Goal: Information Seeking & Learning: Learn about a topic

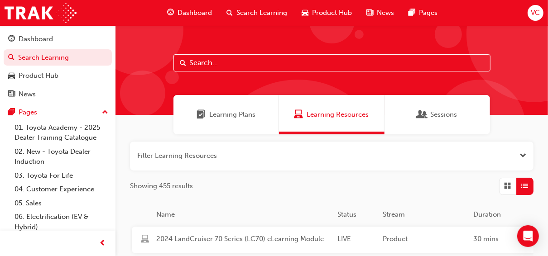
click at [211, 69] on input "text" at bounding box center [332, 62] width 317 height 17
paste input "SP_TUNDRA_NM0924_EL"
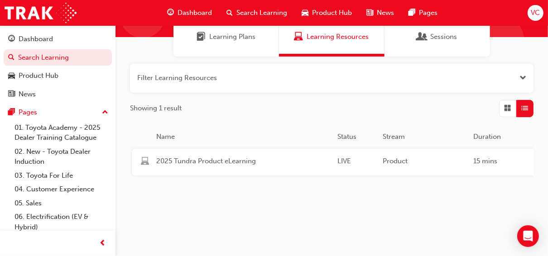
scroll to position [83, 0]
type input "SP_TUNDRA_NM0924_EL"
click at [239, 149] on div "2025 Tundra Product eLearning LIVE Product 15 mins SP_TUNDRA_NM0924_EL The Tund…" at bounding box center [474, 162] width 685 height 27
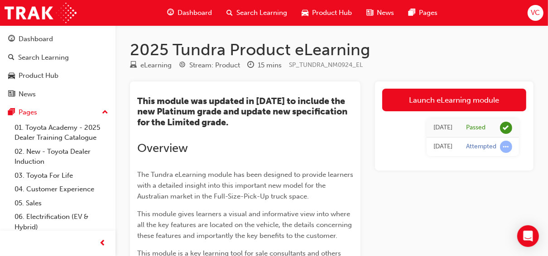
click at [243, 17] on span "Search Learning" at bounding box center [261, 13] width 51 height 10
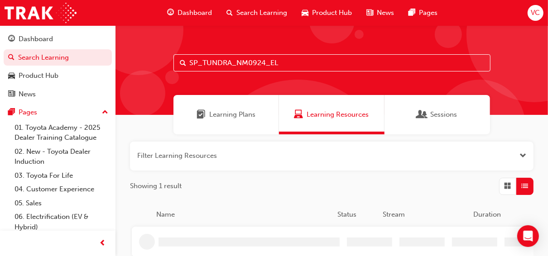
click at [269, 55] on input "SP_TUNDRA_NM0924_EL" at bounding box center [332, 62] width 317 height 17
click at [262, 63] on input "SP_TUNDRA_NM0924_EL" at bounding box center [332, 62] width 317 height 17
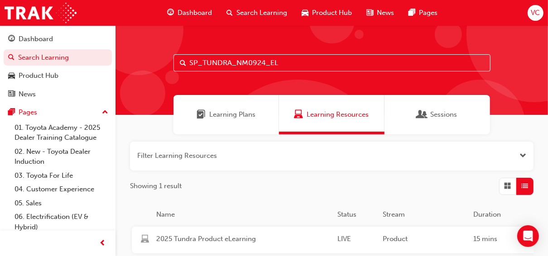
paste input "OYOTA_ADBLUE_EL_0824"
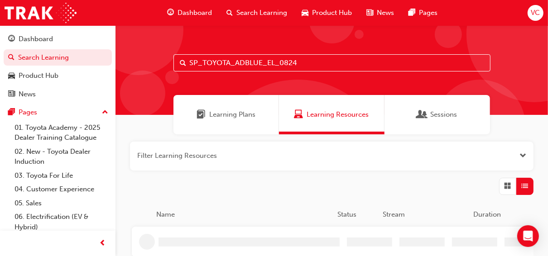
type input "SP_TOYOTA_ADBLUE_EL_0824"
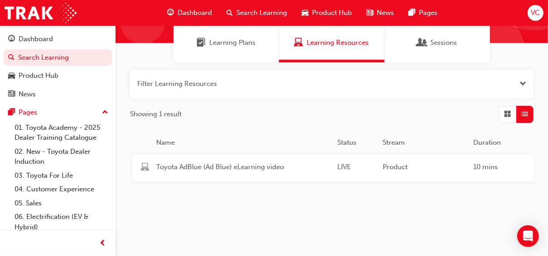
scroll to position [72, 0]
click at [265, 157] on div "Toyota AdBlue (Ad Blue) eLearning video LIVE Product 10 mins SP_TOYOTA_ADBLUE_E…" at bounding box center [474, 167] width 685 height 27
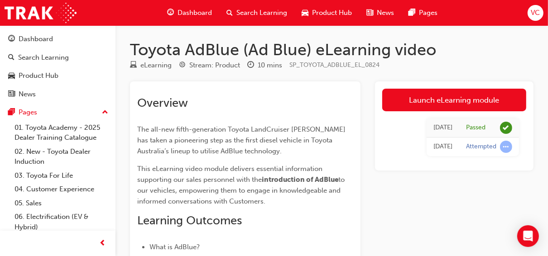
click at [250, 11] on span "Search Learning" at bounding box center [261, 13] width 51 height 10
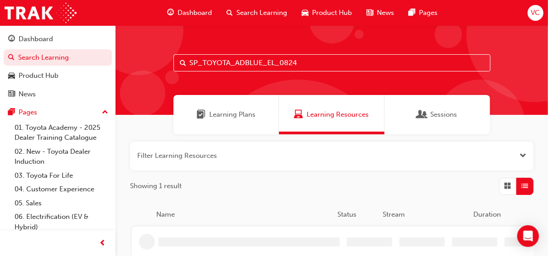
click at [291, 61] on input "SP_TOYOTA_ADBLUE_EL_0824" at bounding box center [332, 62] width 317 height 17
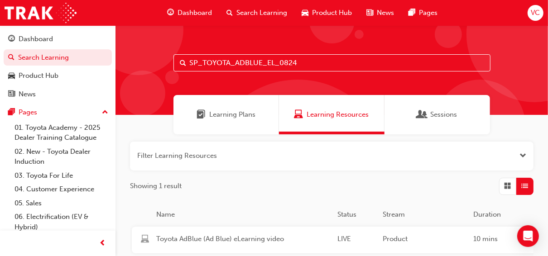
paste input "LCPRADO_NM24_EL01)"
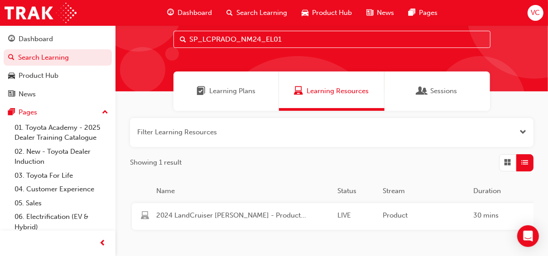
scroll to position [36, 0]
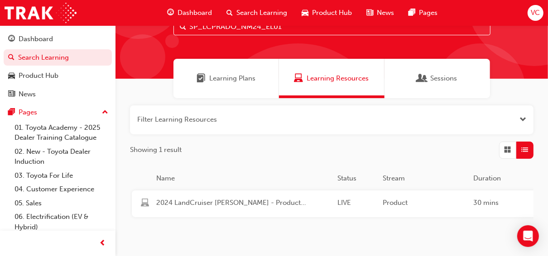
type input "SP_LCPRADO_NM24_EL01"
click at [272, 195] on div "2024 LandCruiser [PERSON_NAME] - Product Overview LIVE Product 30 mins SP_LCPRA…" at bounding box center [474, 204] width 685 height 27
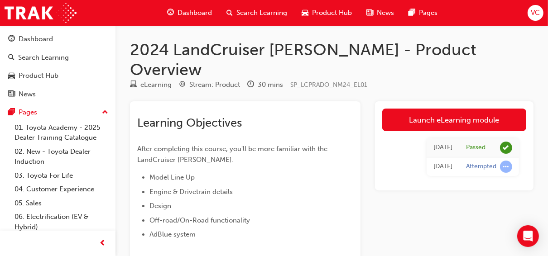
click at [228, 14] on span "search-icon" at bounding box center [230, 12] width 6 height 11
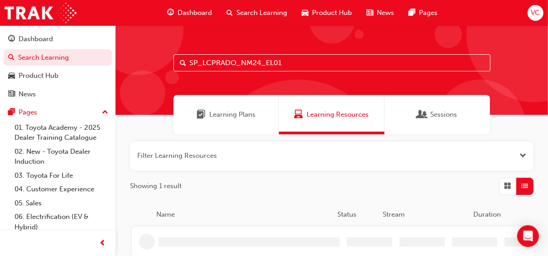
click at [237, 58] on input "SP_LCPRADO_NM24_EL01" at bounding box center [332, 62] width 317 height 17
paste input "70_FL1123"
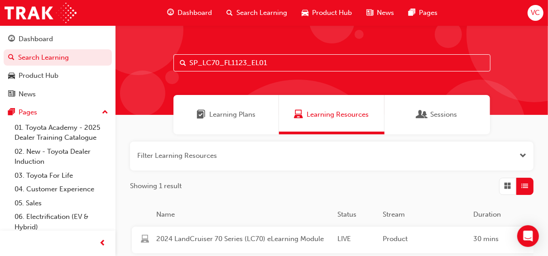
type input "SP_LC70_FL1123_EL01"
click at [265, 239] on span "2024 LandCruiser 70 Series (LC70) eLearning Module" at bounding box center [243, 239] width 174 height 10
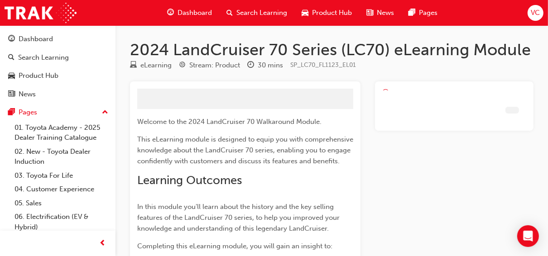
scroll to position [36, 0]
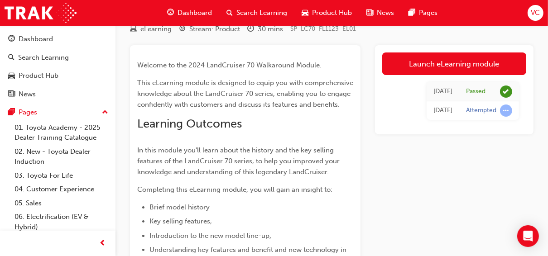
click at [261, 14] on span "Search Learning" at bounding box center [261, 13] width 51 height 10
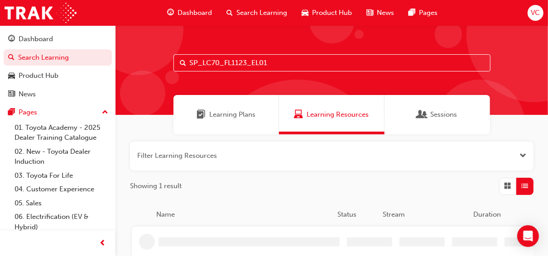
click at [289, 69] on input "SP_LC70_FL1123_EL01" at bounding box center [332, 62] width 317 height 17
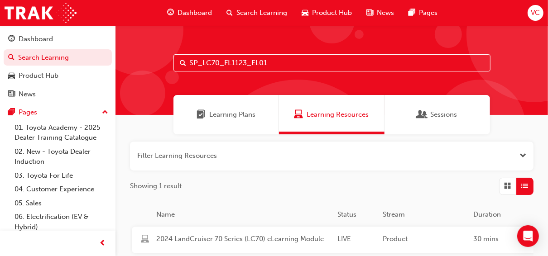
click at [289, 69] on input "SP_LC70_FL1123_EL01" at bounding box center [332, 62] width 317 height 17
paste input "BZ4X_NM_0224"
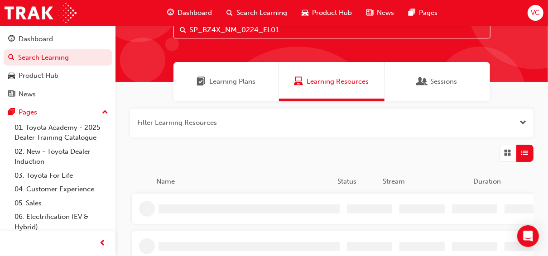
scroll to position [72, 0]
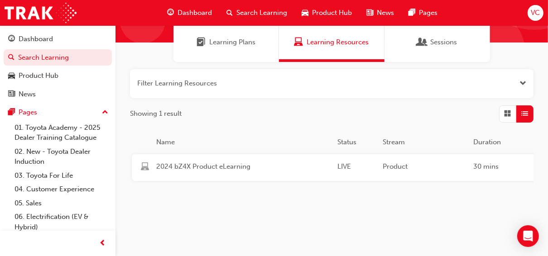
type input "SP_BZ4X_NM_0224_EL01"
click at [253, 176] on div "2024 bZ4X Product eLearning LIVE Product 30 mins SP_BZ4X_NM_0224_EL01 Here you …" at bounding box center [474, 167] width 685 height 27
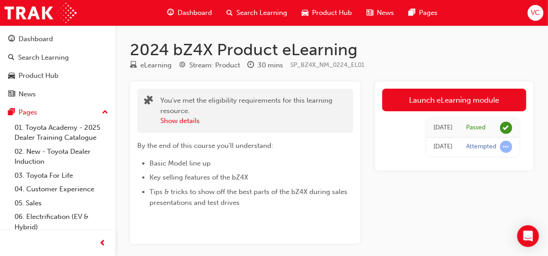
click at [241, 21] on div "Search Learning" at bounding box center [256, 13] width 75 height 19
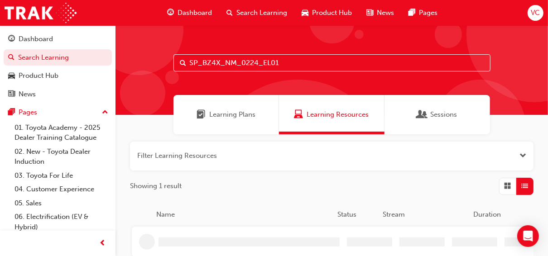
click at [259, 59] on input "SP_BZ4X_NM_0224_EL01" at bounding box center [332, 62] width 317 height 17
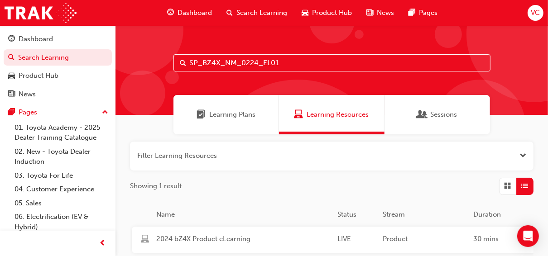
paste input "HILUX_FL0820_VID_02"
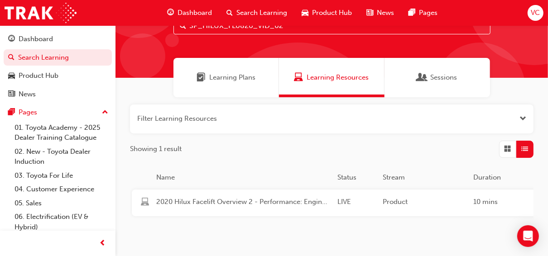
scroll to position [83, 0]
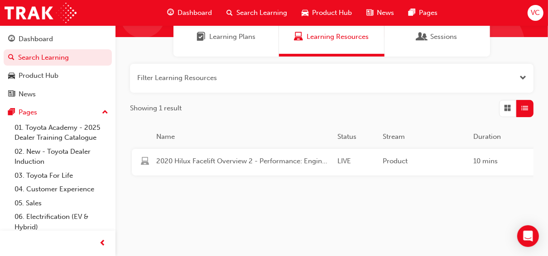
type input "SP_HILUX_FL0820_VID_02"
click at [258, 164] on div "2020 Hilux Facelift Overview 2 - Performance: Engine, Steering and suspension L…" at bounding box center [474, 162] width 685 height 27
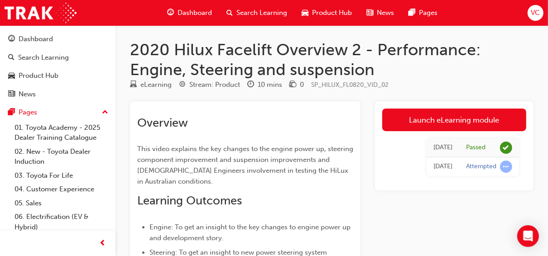
click at [258, 13] on span "Search Learning" at bounding box center [261, 13] width 51 height 10
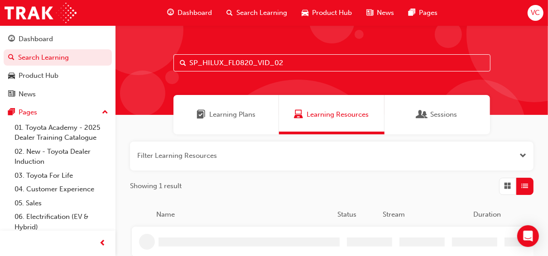
click at [279, 57] on input "SP_HILUX_FL0820_VID_02" at bounding box center [332, 62] width 317 height 17
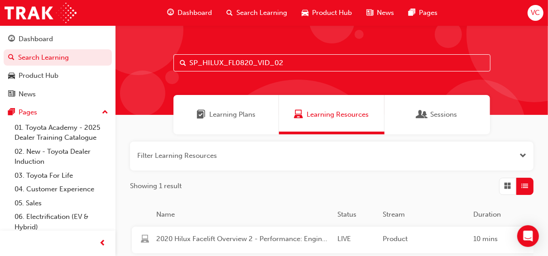
paste input "1"
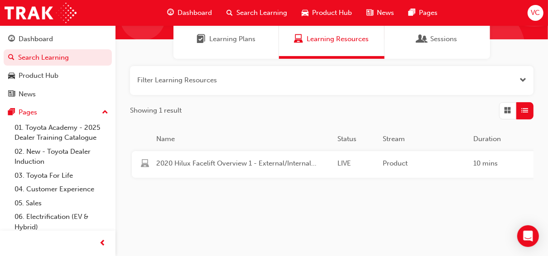
scroll to position [83, 0]
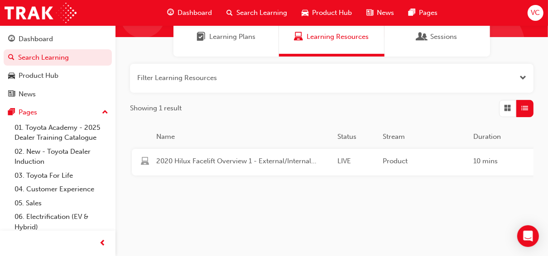
type input "SP_HILUX_FL0820_VID_01"
click at [228, 156] on span "2020 Hilux Facelift Overview 1 - External/Internal design changes" at bounding box center [243, 161] width 174 height 10
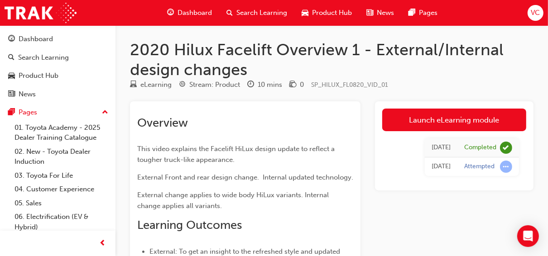
click at [251, 17] on span "Search Learning" at bounding box center [261, 13] width 51 height 10
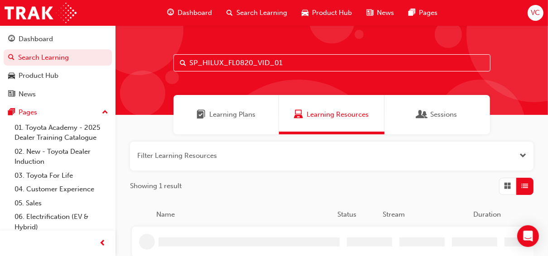
click at [251, 63] on input "SP_HILUX_FL0820_VID_01" at bounding box center [332, 62] width 317 height 17
paste input "ACSSRY_EL"
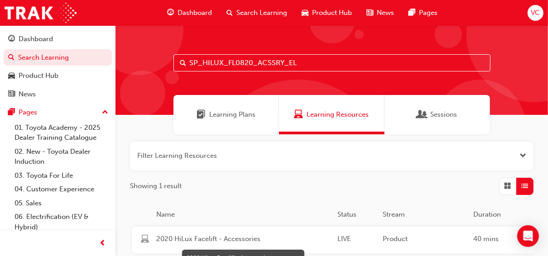
type input "SP_HILUX_FL0820_ACSSRY_EL"
click at [254, 238] on span "2020 HiLux Facelift - Accessories" at bounding box center [243, 239] width 174 height 10
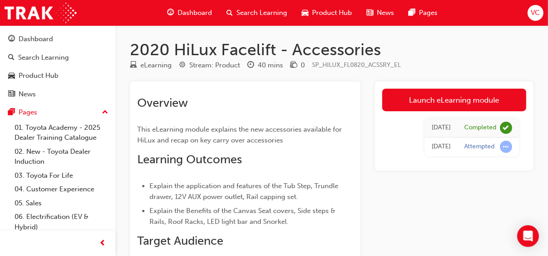
click at [256, 19] on div "Search Learning" at bounding box center [256, 13] width 75 height 19
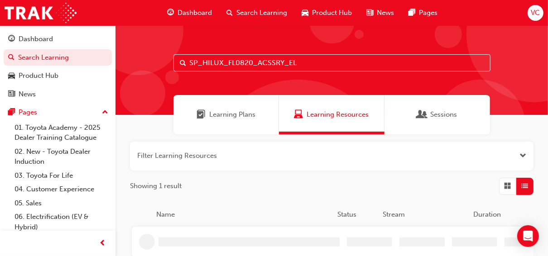
click at [275, 65] on input "SP_HILUX_FL0820_ACSSRY_EL" at bounding box center [332, 62] width 317 height 17
paste input "QVG"
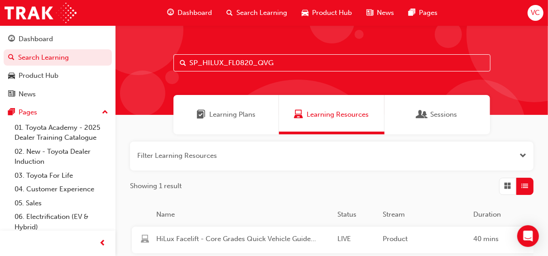
type input "SP_HILUX_FL0820_QVG"
click at [251, 233] on div "HiLux Facelift - Core Grades Quick Vehicle Guide (QVG) (Launched 2020) LIVE Pro…" at bounding box center [474, 240] width 685 height 27
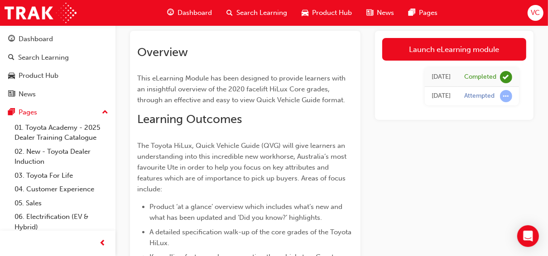
scroll to position [72, 0]
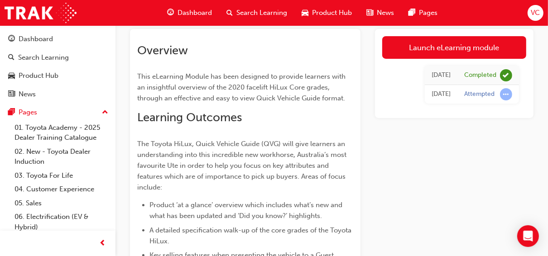
click at [262, 17] on span "Search Learning" at bounding box center [261, 13] width 51 height 10
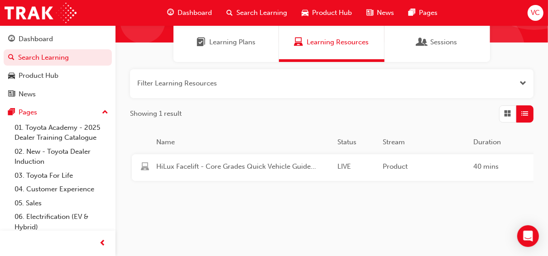
click at [242, 10] on span "Search Learning" at bounding box center [261, 13] width 51 height 10
click at [246, 6] on div "Search Learning" at bounding box center [256, 13] width 75 height 19
click at [236, 11] on span "Search Learning" at bounding box center [261, 13] width 51 height 10
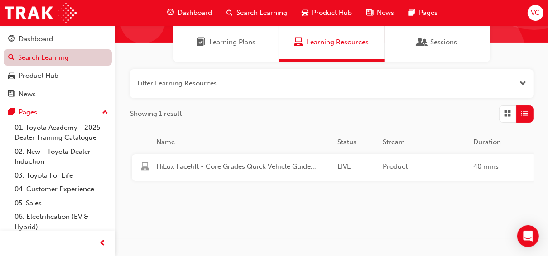
click at [48, 57] on link "Search Learning" at bounding box center [58, 57] width 108 height 17
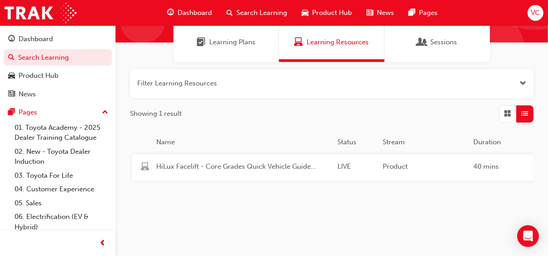
click at [241, 12] on span "Search Learning" at bounding box center [261, 13] width 51 height 10
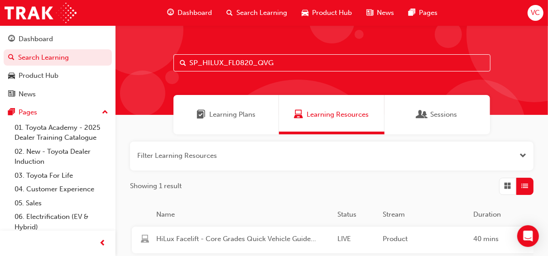
click at [294, 71] on input "SP_HILUX_FL0820_QVG" at bounding box center [332, 62] width 317 height 17
paste input "GR_DEV0923_VID_01"
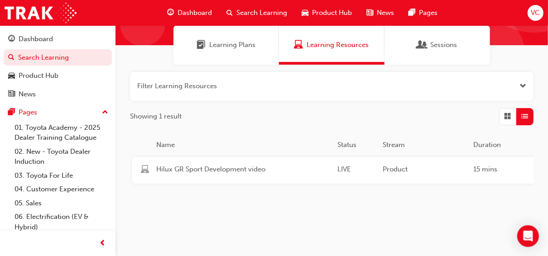
scroll to position [72, 0]
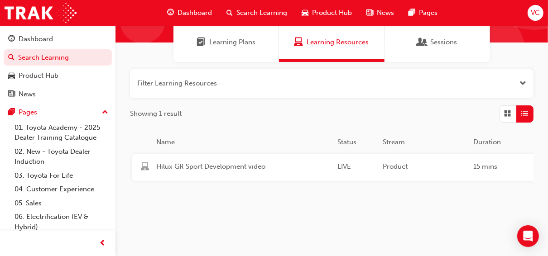
type input "SP_HILUXGR_DEV0923_VID_01"
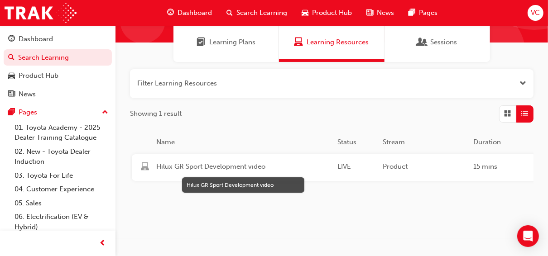
click at [258, 171] on span "Hilux GR Sport Development video" at bounding box center [243, 167] width 174 height 10
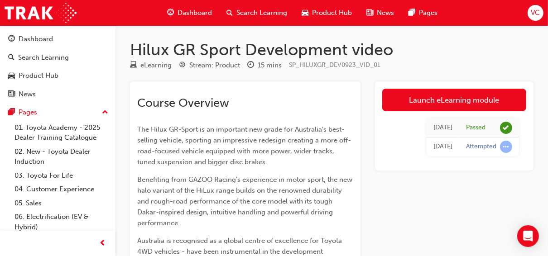
click at [249, 12] on span "Search Learning" at bounding box center [261, 13] width 51 height 10
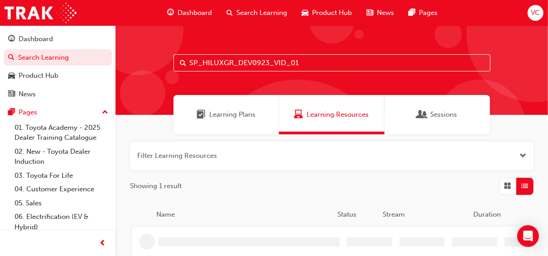
click at [284, 65] on input "SP_HILUXGR_DEV0923_VID_01" at bounding box center [332, 62] width 317 height 17
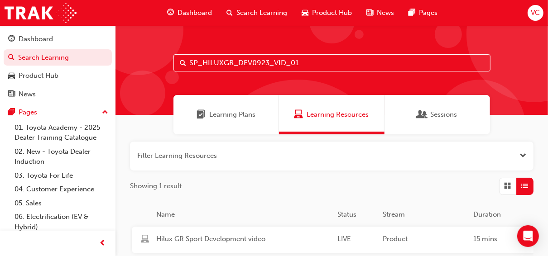
paste input "GRYARIS_FL1224"
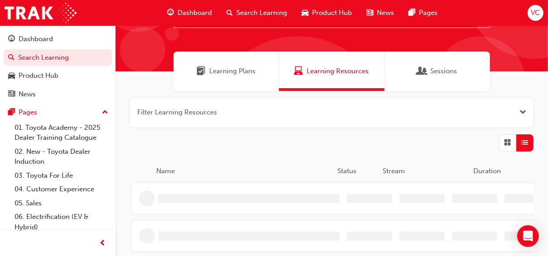
scroll to position [72, 0]
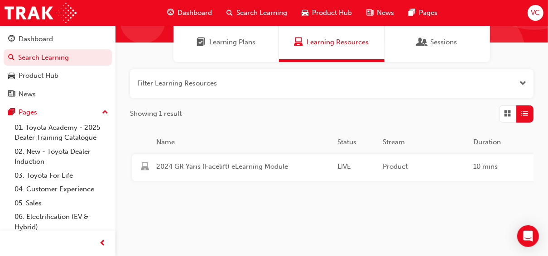
type input "SP_GRYARIS_FL1224"
click at [260, 173] on div "2024 GR Yaris (Facelift) eLearning Module" at bounding box center [243, 168] width 181 height 12
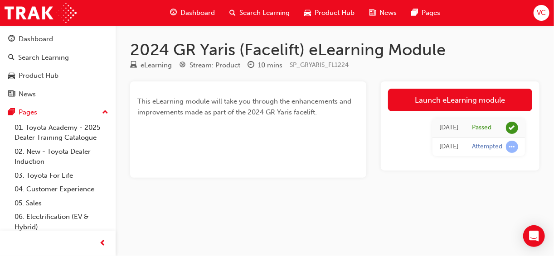
click at [259, 16] on span "Search Learning" at bounding box center [264, 13] width 51 height 10
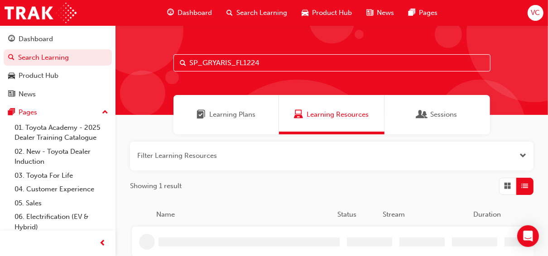
click at [263, 58] on input "SP_GRYARIS_FL1224" at bounding box center [332, 62] width 317 height 17
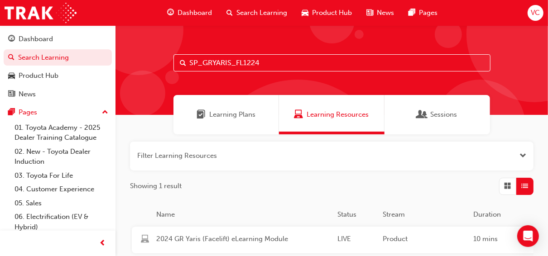
paste input "CHR_NM0324_EL2"
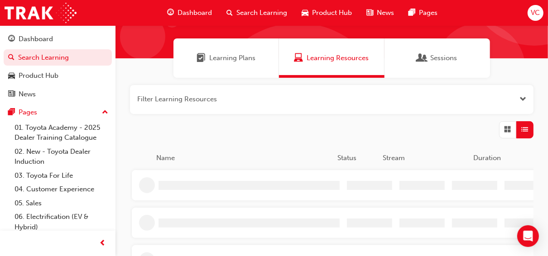
scroll to position [72, 0]
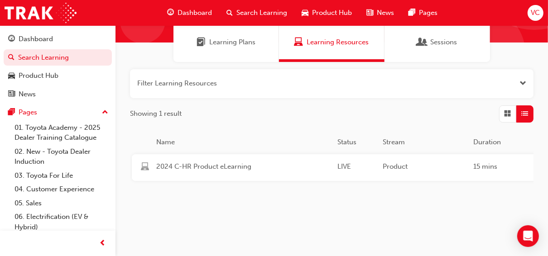
type input "SP_CHR_NM0324_EL2"
click at [293, 158] on div "2024 C-HR Product eLearning LIVE Product 15 mins SP_CHR_NM0324_EL2 The 2nd Gene…" at bounding box center [474, 167] width 685 height 27
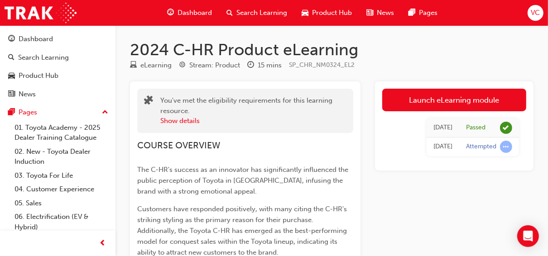
click at [262, 12] on span "Search Learning" at bounding box center [261, 13] width 51 height 10
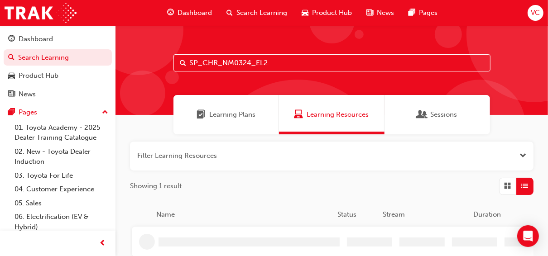
click at [280, 58] on input "SP_CHR_NM0324_EL2" at bounding box center [332, 62] width 317 height 17
paste input "GRCOROLLA_FL1224"
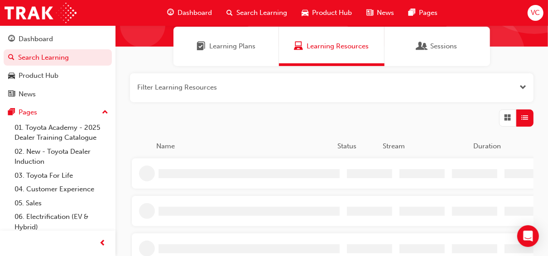
scroll to position [72, 0]
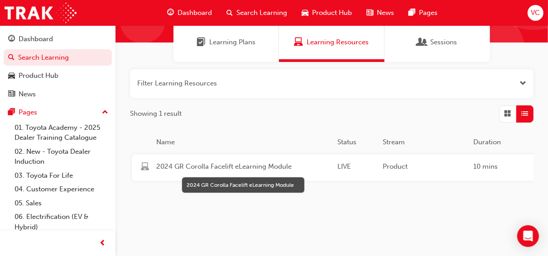
type input "SP_GRCOROLLA_FL1224"
click at [286, 167] on span "2024 GR Corolla Facelift eLearning Module" at bounding box center [243, 167] width 174 height 10
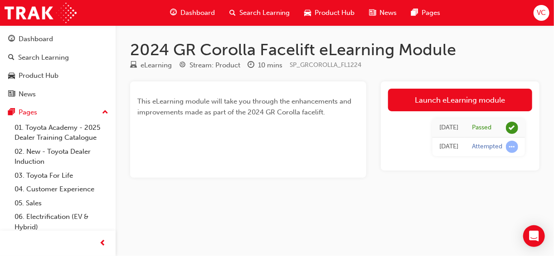
click at [247, 16] on span "Search Learning" at bounding box center [264, 13] width 51 height 10
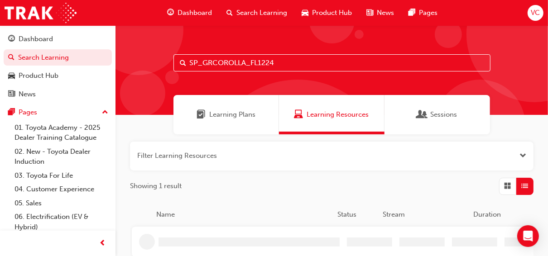
click at [265, 66] on input "SP_GRCOROLLA_FL1224" at bounding box center [332, 62] width 317 height 17
paste input "COROLLA_NM0818_RS_VID06"
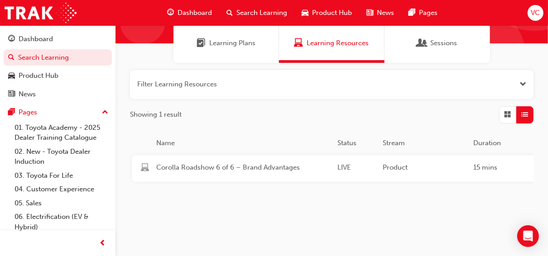
scroll to position [72, 0]
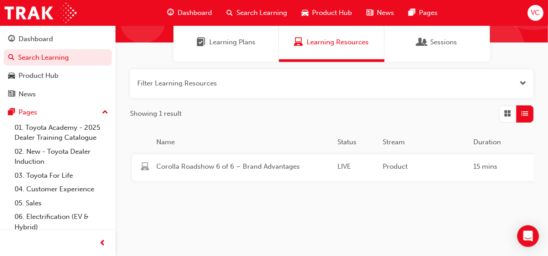
type input "SP_COROLLA_NM0818_RS_VID06"
click at [282, 173] on div "Corolla Roadshow 6 of 6 – Brand Advantages" at bounding box center [243, 168] width 181 height 12
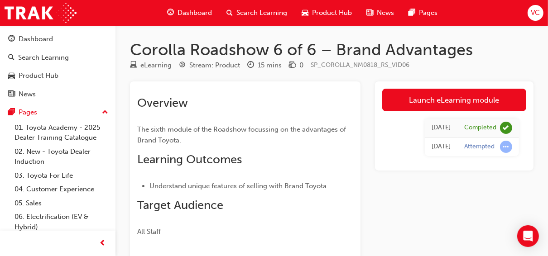
click at [231, 3] on div "Dashboard Search Learning Product Hub News Pages" at bounding box center [302, 13] width 292 height 26
click at [241, 14] on span "Search Learning" at bounding box center [261, 13] width 51 height 10
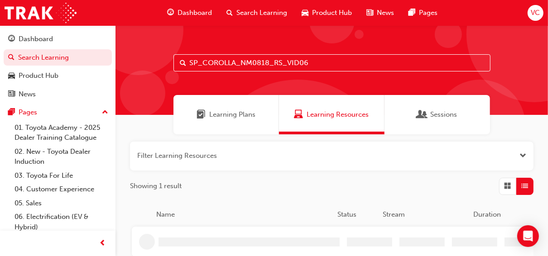
click at [270, 65] on input "SP_COROLLA_NM0818_RS_VID06" at bounding box center [332, 62] width 317 height 17
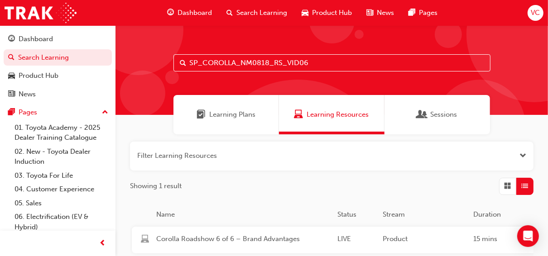
paste input "5"
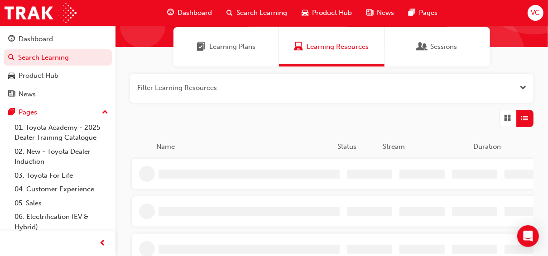
scroll to position [72, 0]
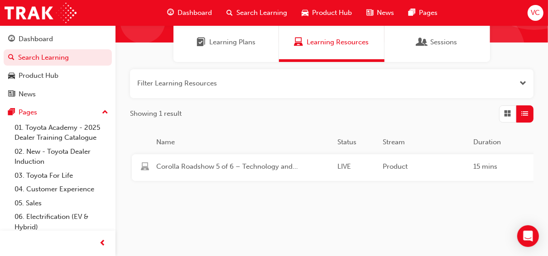
type input "SP_COROLLA_NM0818_RS_VID05"
click at [306, 167] on span "Corolla Roadshow 5 of 6 – Technology and Performance" at bounding box center [243, 167] width 174 height 10
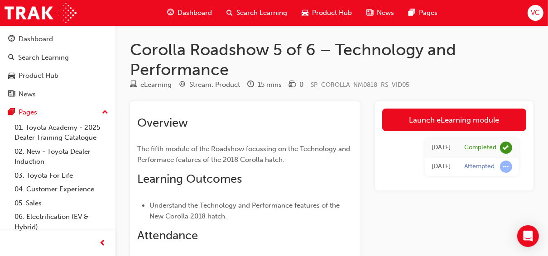
click at [246, 7] on div "Search Learning" at bounding box center [256, 13] width 75 height 19
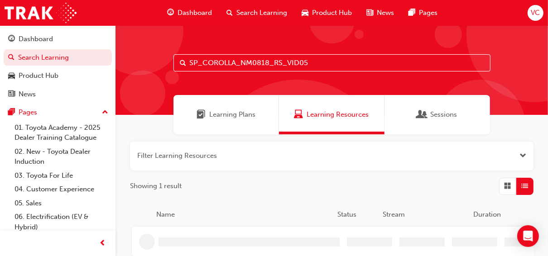
click at [310, 64] on input "SP_COROLLA_NM0818_RS_VID05" at bounding box center [332, 62] width 317 height 17
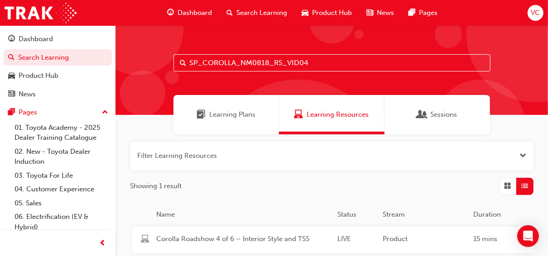
type input "SP_COROLLA_NM0818_RS_VID04"
click at [276, 237] on span "Corolla Roadshow 4 of 6 – Interior Style and TSS" at bounding box center [243, 239] width 174 height 10
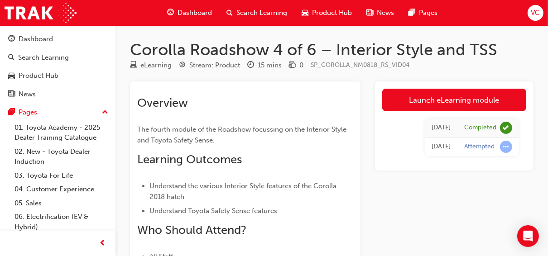
click at [261, 10] on span "Search Learning" at bounding box center [261, 13] width 51 height 10
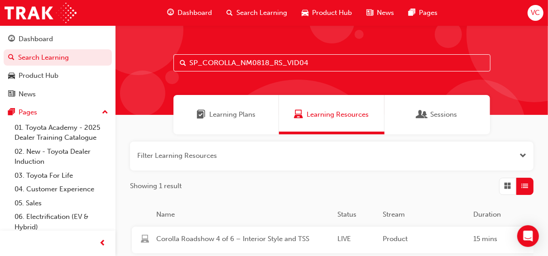
click at [314, 59] on input "SP_COROLLA_NM0818_RS_VID04" at bounding box center [332, 62] width 317 height 17
type input "SP_COROLLA_NM0818_RS_VID03"
click at [289, 234] on span "Corolla Roadshow 3 of 6 – Exterior Style" at bounding box center [243, 239] width 174 height 10
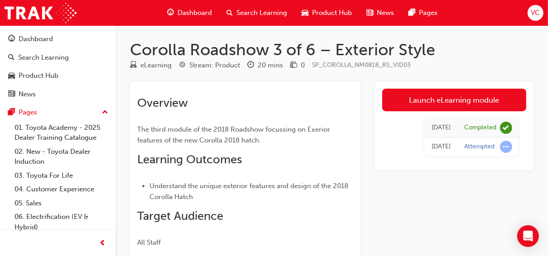
click at [254, 6] on div "Search Learning" at bounding box center [256, 13] width 75 height 19
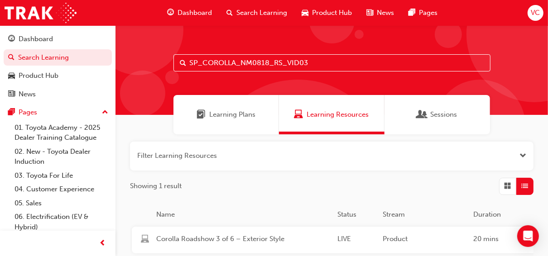
click at [316, 59] on input "SP_COROLLA_NM0818_RS_VID03" at bounding box center [332, 62] width 317 height 17
type input "SP_COROLLA_NM0818_RS_VID01"
click at [275, 244] on div "Corolla Roadshow 1 of 6 – Introduction and Business Session" at bounding box center [243, 240] width 181 height 12
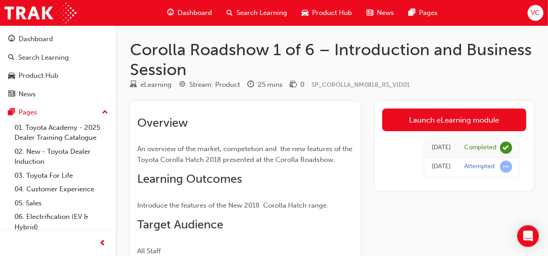
click at [230, 19] on div "Search Learning" at bounding box center [256, 13] width 75 height 19
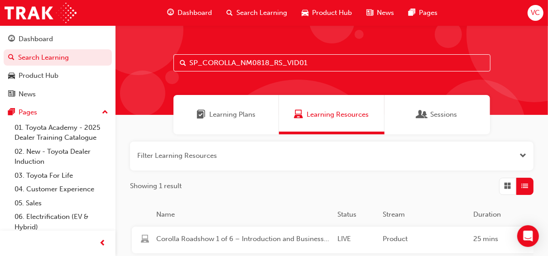
click at [308, 64] on input "SP_COROLLA_NM0818_RS_VID01" at bounding box center [332, 62] width 317 height 17
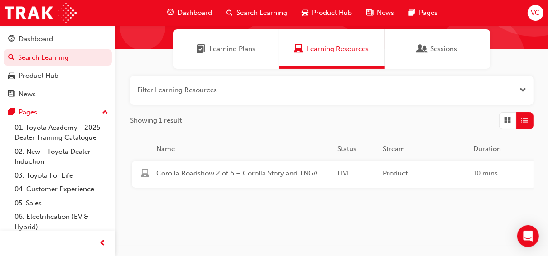
scroll to position [72, 0]
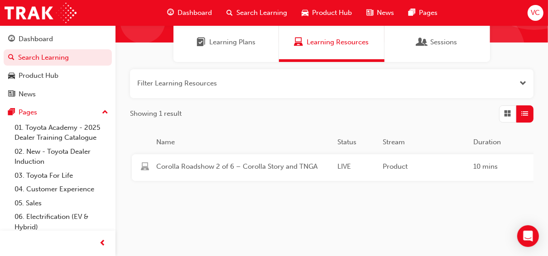
type input "SP_COROLLA_NM0818_RS_VID02"
click at [278, 173] on div "Corolla Roadshow 2 of 6 – Corolla Story and TNGA" at bounding box center [243, 168] width 181 height 12
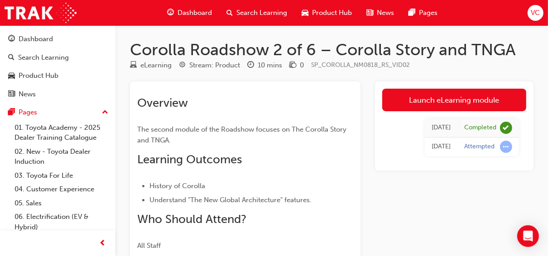
click at [262, 19] on div "Search Learning" at bounding box center [256, 13] width 75 height 19
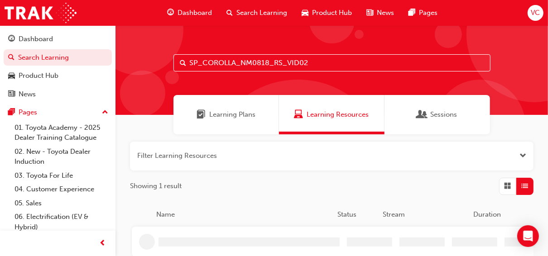
click at [287, 61] on input "SP_COROLLA_NM0818_RS_VID02" at bounding box center [332, 62] width 317 height 17
paste input "VID_0"
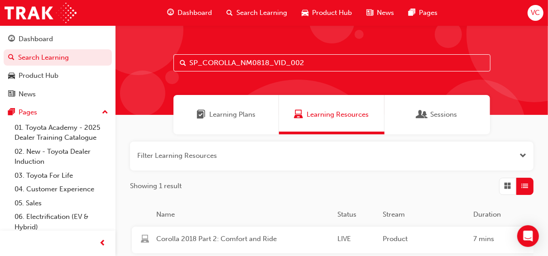
type input "SP_COROLLA_NM0818_VID_002"
click at [255, 231] on div "Corolla 2018 Part 2: Comfort and Ride LIVE Product 7 mins SP_COROLLA_NM0818_VID…" at bounding box center [474, 240] width 685 height 27
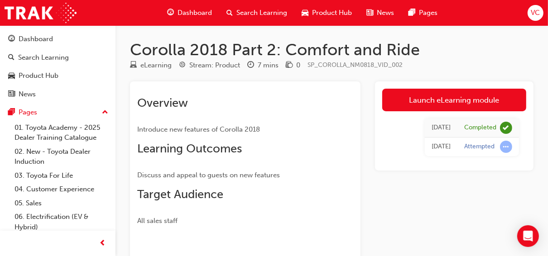
click at [235, 13] on div "Search Learning" at bounding box center [256, 13] width 75 height 19
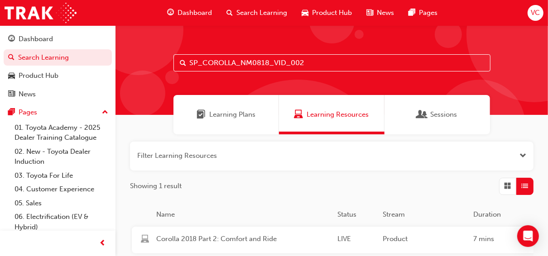
click at [334, 64] on input "SP_COROLLA_NM0818_VID_002" at bounding box center [332, 62] width 317 height 17
type input "SP_COROLLA_NM0818_VID_001"
click at [274, 239] on span "Corolla 2018 Part 1: Toyota Safety Sense" at bounding box center [243, 239] width 174 height 10
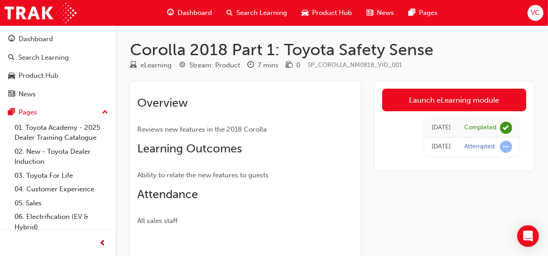
click at [237, 16] on span "Search Learning" at bounding box center [261, 13] width 51 height 10
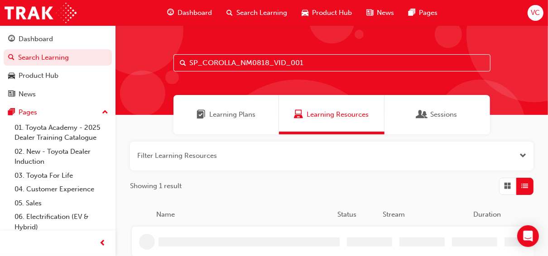
click at [258, 58] on input "SP_COROLLA_NM0818_VID_001" at bounding box center [332, 62] width 317 height 17
paste input "(P2P-ILT"
click at [193, 62] on input "(P2P-ILT" at bounding box center [332, 62] width 317 height 17
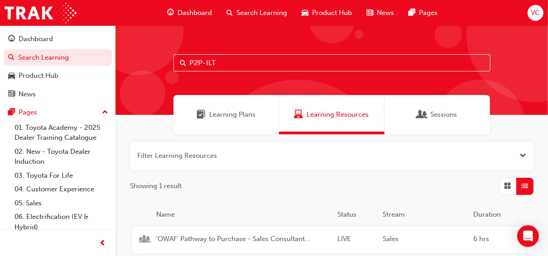
scroll to position [72, 0]
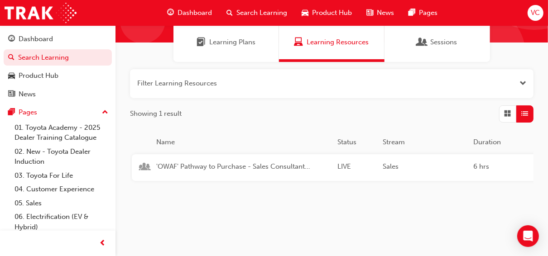
type input "P2P-ILT"
click at [280, 171] on span "'OWAF' Pathway to Purchase - Sales Consultant Immersion Training" at bounding box center [243, 167] width 174 height 10
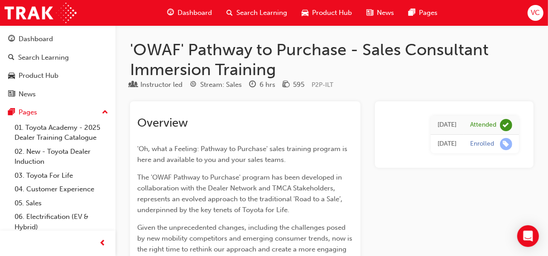
click at [260, 12] on span "Search Learning" at bounding box center [261, 13] width 51 height 10
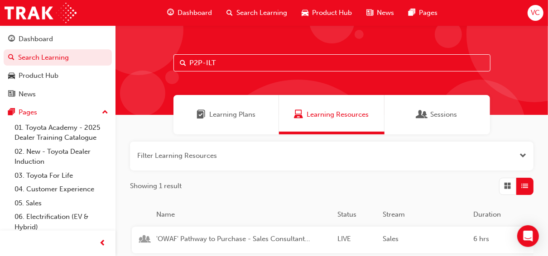
click at [235, 65] on input "P2P-ILT" at bounding box center [332, 62] width 317 height 17
paste input "SP_TOYBEVRANGE_EL"
click at [235, 65] on input "P2P-SP_TOYBEVRANGE_EL" at bounding box center [332, 62] width 317 height 17
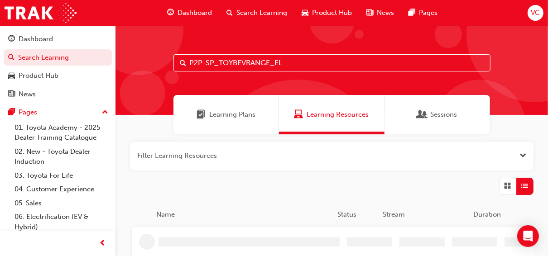
click at [235, 65] on input "P2P-SP_TOYBEVRANGE_EL" at bounding box center [332, 62] width 317 height 17
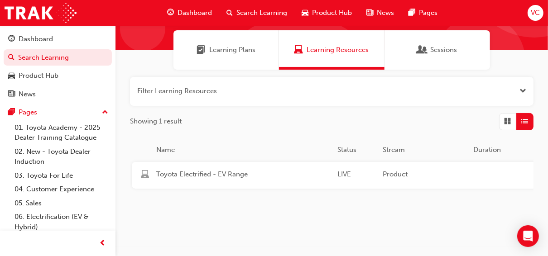
scroll to position [83, 0]
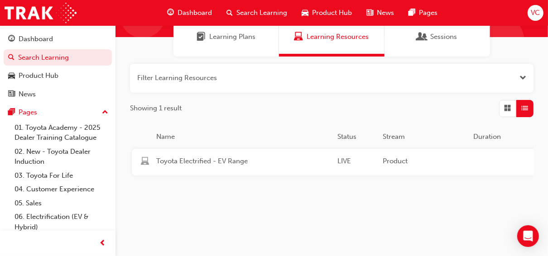
type input "SP_TOYBEVRANGE_EL"
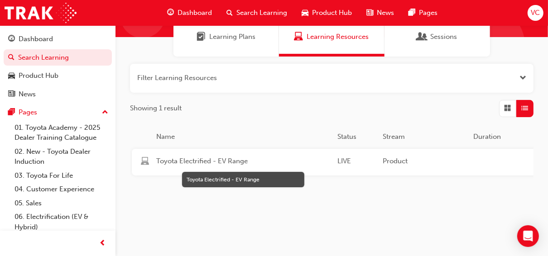
click at [278, 156] on span "Toyota Electrified - EV Range" at bounding box center [243, 161] width 174 height 10
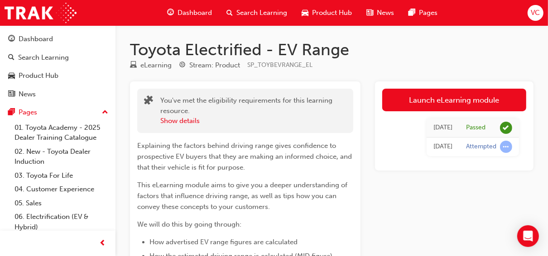
click at [261, 15] on span "Search Learning" at bounding box center [261, 13] width 51 height 10
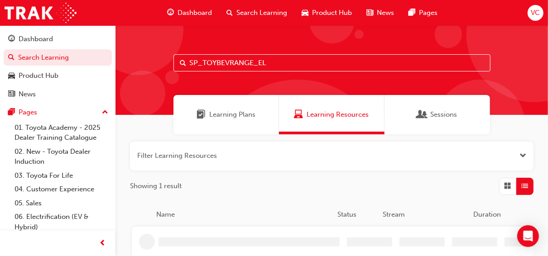
click at [272, 63] on input "SP_TOYBEVRANGE_EL" at bounding box center [332, 62] width 317 height 17
paste input "K11004"
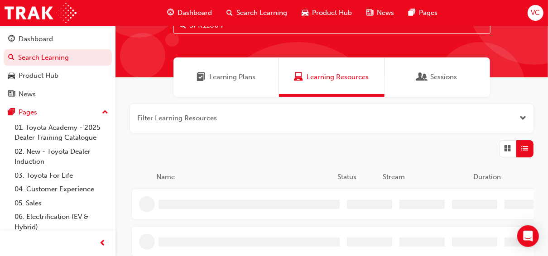
scroll to position [72, 0]
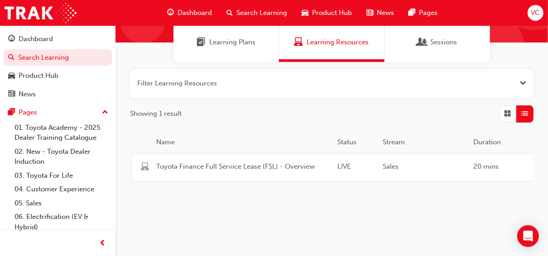
type input "SPK11004"
click at [262, 170] on span "Toyota Finance Full Service Lease (FSL) - Overview" at bounding box center [243, 167] width 174 height 10
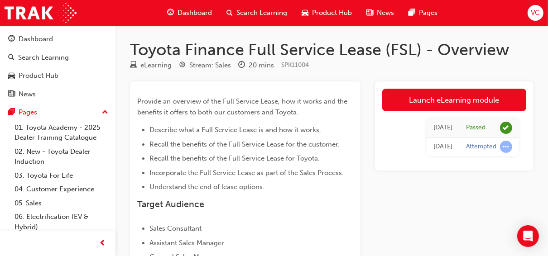
click at [253, 11] on span "Search Learning" at bounding box center [261, 13] width 51 height 10
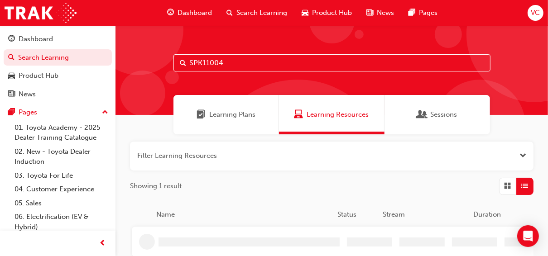
click at [266, 61] on input "SPK11004" at bounding box center [332, 62] width 317 height 17
paste input "_TSSV3_NM1022_EL"
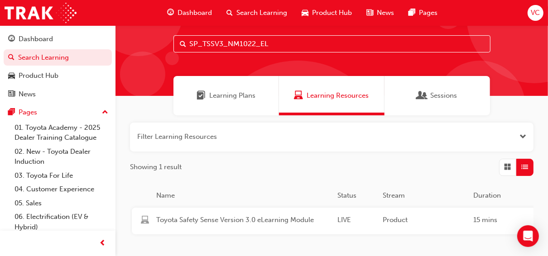
scroll to position [72, 0]
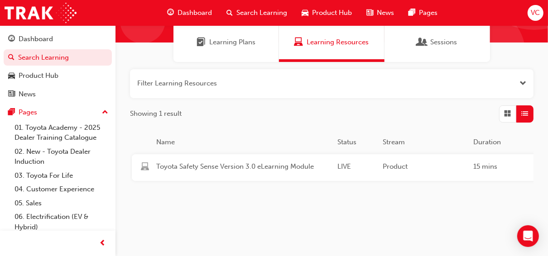
type input "SP_TSSV3_NM1022_EL"
click at [346, 168] on div "LIVE" at bounding box center [356, 168] width 45 height 12
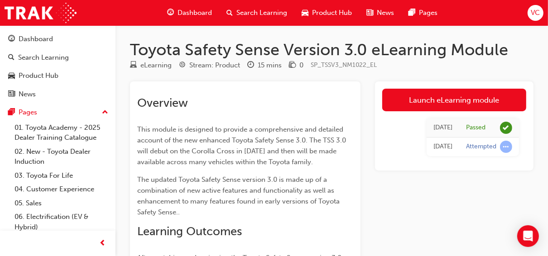
click at [262, 17] on span "Search Learning" at bounding box center [261, 13] width 51 height 10
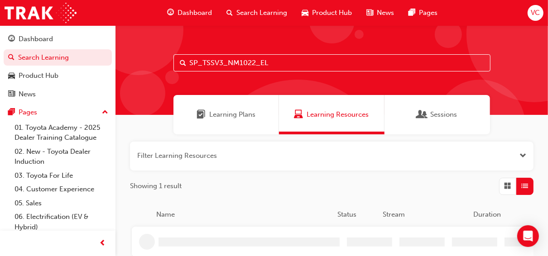
click at [282, 55] on input "SP_TSSV3_NM1022_EL" at bounding box center [332, 62] width 317 height 17
click at [282, 58] on input "SP_TSSV3_NM1022_EL" at bounding box center [332, 62] width 317 height 17
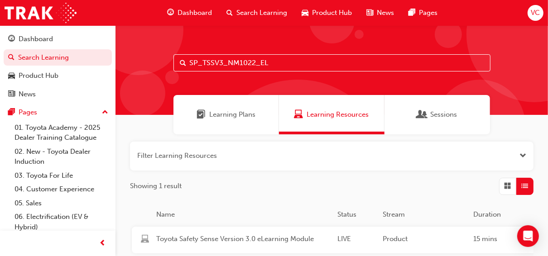
paste input "OY2021MM"
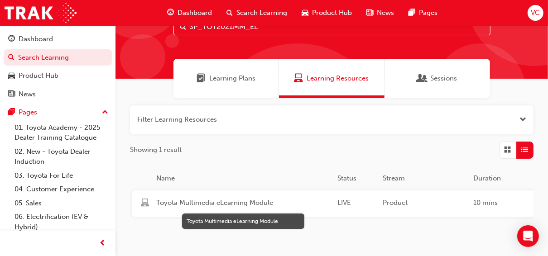
type input "SP_TOY2021MM_EL"
click at [302, 198] on span "Toyota Multimedia eLearning Module" at bounding box center [243, 203] width 174 height 10
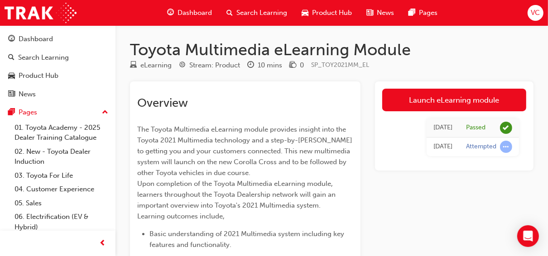
click at [242, 16] on span "Search Learning" at bounding box center [261, 13] width 51 height 10
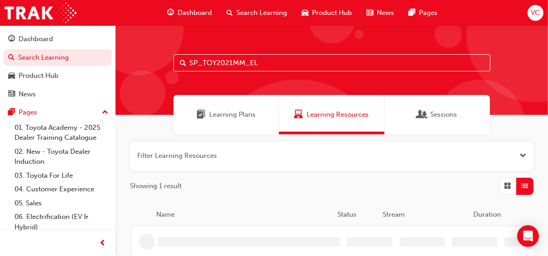
click at [262, 68] on input "SP_TOY2021MM_EL" at bounding box center [332, 62] width 317 height 17
paste input "FP_MODEL_LINEUP"
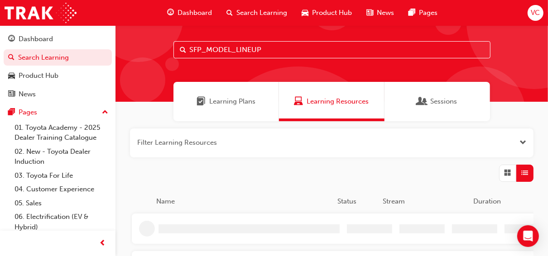
scroll to position [36, 0]
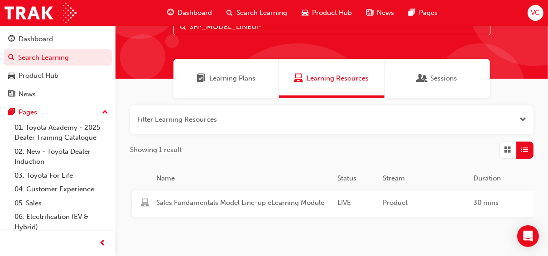
type input "SFP_MODEL_LINEUP"
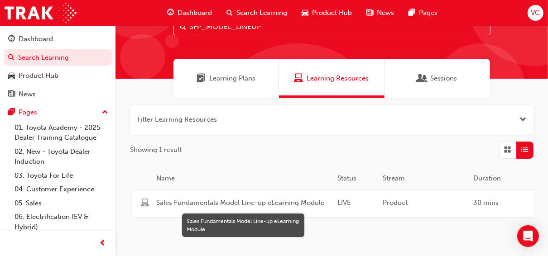
click at [305, 203] on span "Sales Fundamentals Model Line-up eLearning Module" at bounding box center [243, 203] width 174 height 10
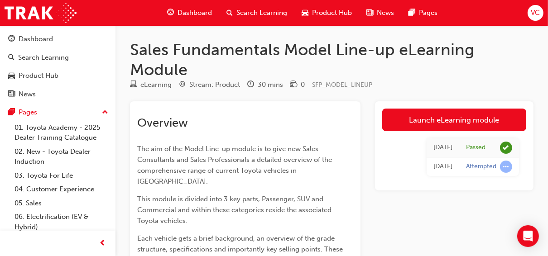
click at [242, 14] on span "Search Learning" at bounding box center [261, 13] width 51 height 10
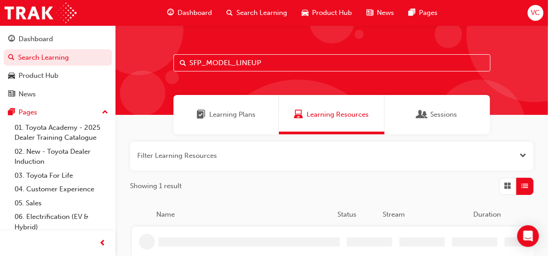
click at [288, 60] on input "SFP_MODEL_LINEUP" at bounding box center [332, 62] width 317 height 17
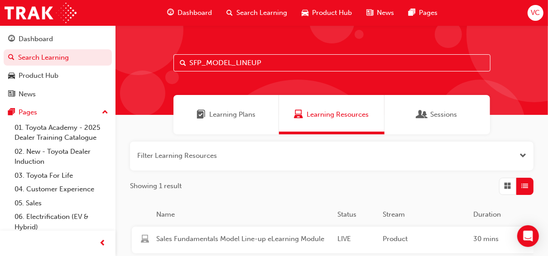
paste input "P_HOMECHARGING_0224_EL01"
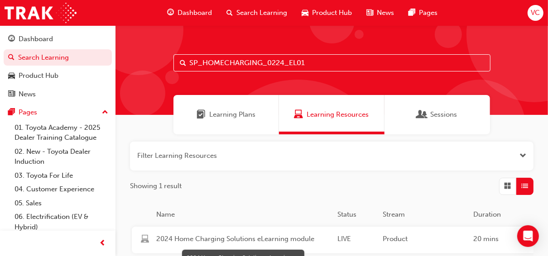
type input "SP_HOMECHARGING_0224_EL01"
click at [224, 240] on span "2024 Home Charging Solutions eLearning module" at bounding box center [243, 239] width 174 height 10
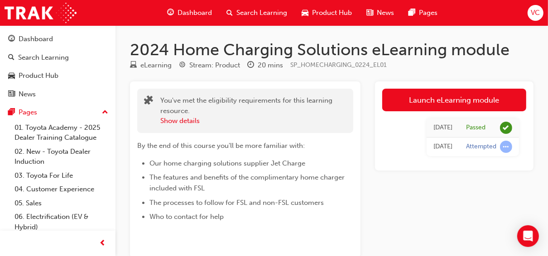
click at [239, 24] on div "Dashboard Search Learning Product Hub News Pages" at bounding box center [302, 13] width 292 height 26
click at [244, 21] on div "Search Learning" at bounding box center [256, 13] width 75 height 19
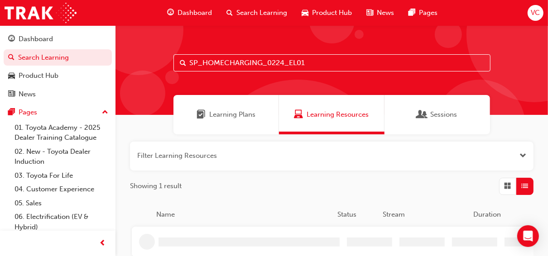
click at [268, 63] on input "SP_HOMECHARGING_0224_EL01" at bounding box center [332, 62] width 317 height 17
paste input "CORS-PROD-EL"
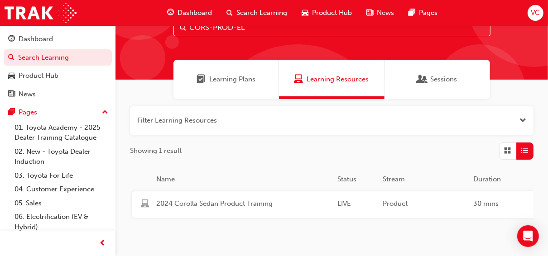
scroll to position [83, 0]
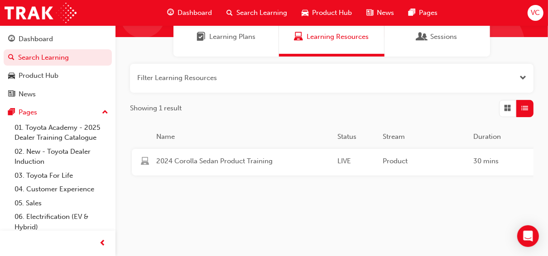
type input "CORS-PROD-EL"
click at [284, 166] on div "2024 Corolla Sedan Product Training LIVE Product 30 mins CORS-PROD-EL The Corol…" at bounding box center [474, 162] width 685 height 27
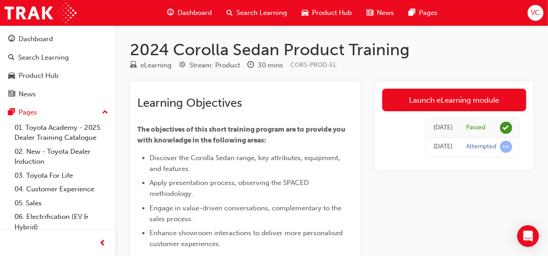
click at [256, 6] on div "Search Learning" at bounding box center [256, 13] width 75 height 19
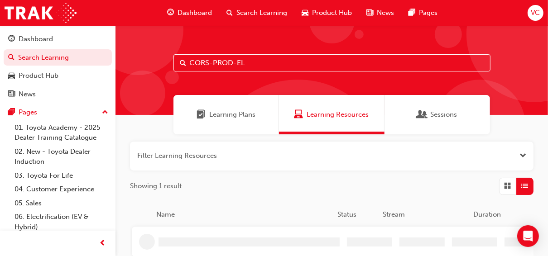
click at [273, 58] on input "CORS-PROD-EL" at bounding box center [332, 62] width 317 height 17
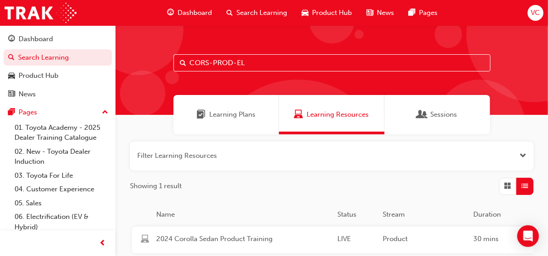
click at [273, 58] on input "CORS-PROD-EL" at bounding box center [332, 62] width 317 height 17
paste input "SP_CORSED_NM1119_VID"
type input "SP_CORSED_NM1119_VID"
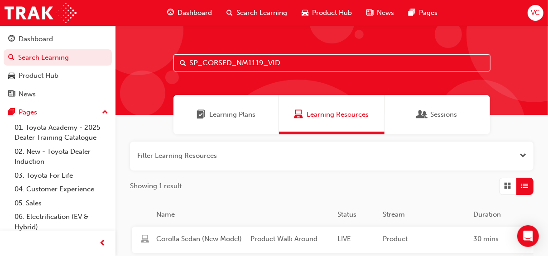
click at [283, 224] on div "Name Status Stream Duration Code Description" at bounding box center [474, 219] width 685 height 18
click at [283, 237] on span "Corolla Sedan (New Model) – Product Walk Around" at bounding box center [243, 239] width 174 height 10
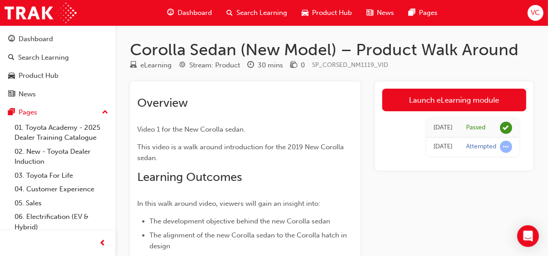
click at [255, 11] on span "Search Learning" at bounding box center [261, 13] width 51 height 10
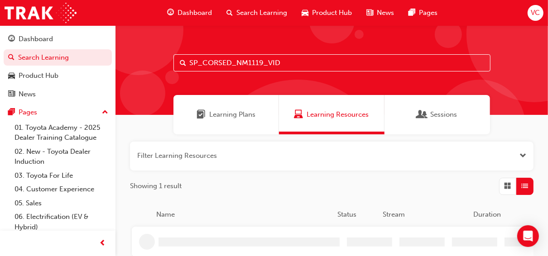
click at [304, 57] on input "SP_CORSED_NM1119_VID" at bounding box center [332, 62] width 317 height 17
paste input "OLLA_NM0818_VID_001)"
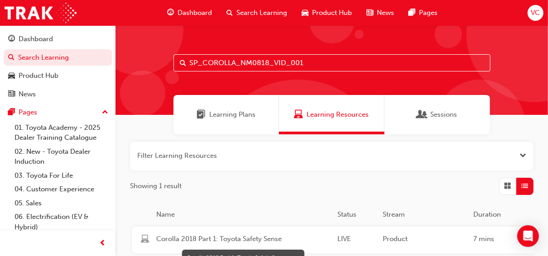
type input "SP_COROLLA_NM0818_VID_001"
click at [282, 238] on span "Corolla 2018 Part 1: Toyota Safety Sense" at bounding box center [243, 239] width 174 height 10
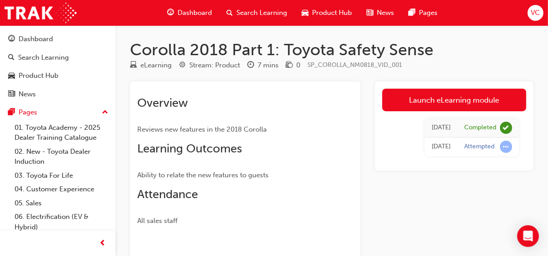
click at [267, 7] on div "Search Learning" at bounding box center [256, 13] width 75 height 19
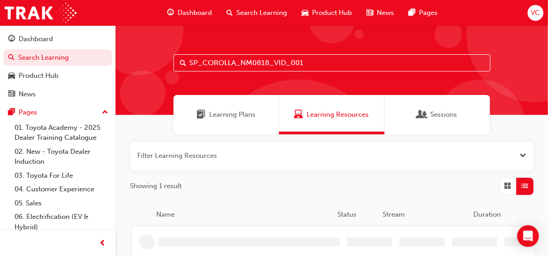
click at [323, 70] on input "SP_COROLLA_NM0818_VID_001" at bounding box center [332, 62] width 317 height 17
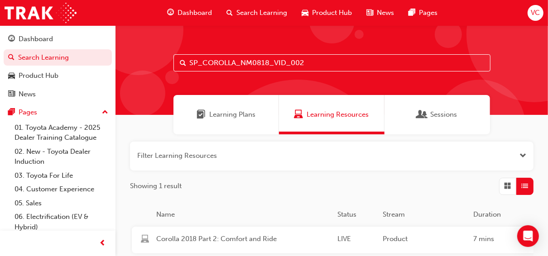
type input "SP_COROLLA_NM0818_VID_002"
click at [256, 239] on span "Corolla 2018 Part 2: Comfort and Ride" at bounding box center [243, 239] width 174 height 10
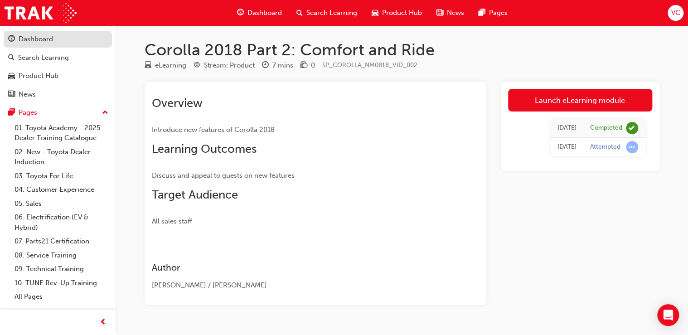
click at [59, 36] on div "Dashboard" at bounding box center [57, 39] width 99 height 11
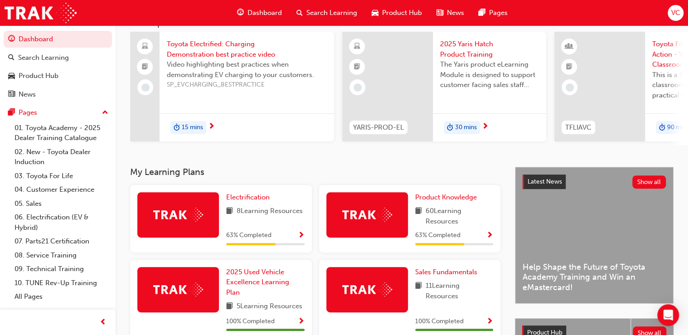
scroll to position [109, 0]
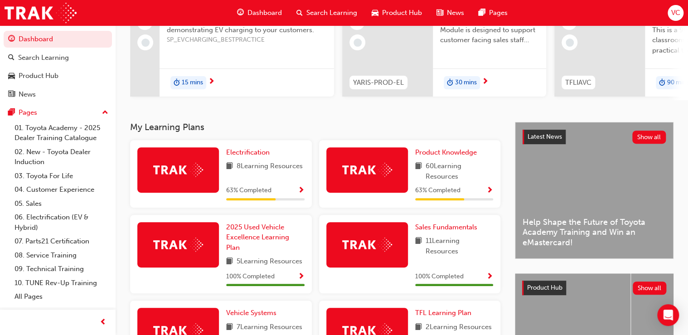
click at [502, 188] on div "Product Knowledge 60 Learning Resources 63 % Completed" at bounding box center [409, 177] width 189 height 75
click at [490, 191] on span "Show Progress" at bounding box center [489, 191] width 7 height 8
